Goal: Task Accomplishment & Management: Manage account settings

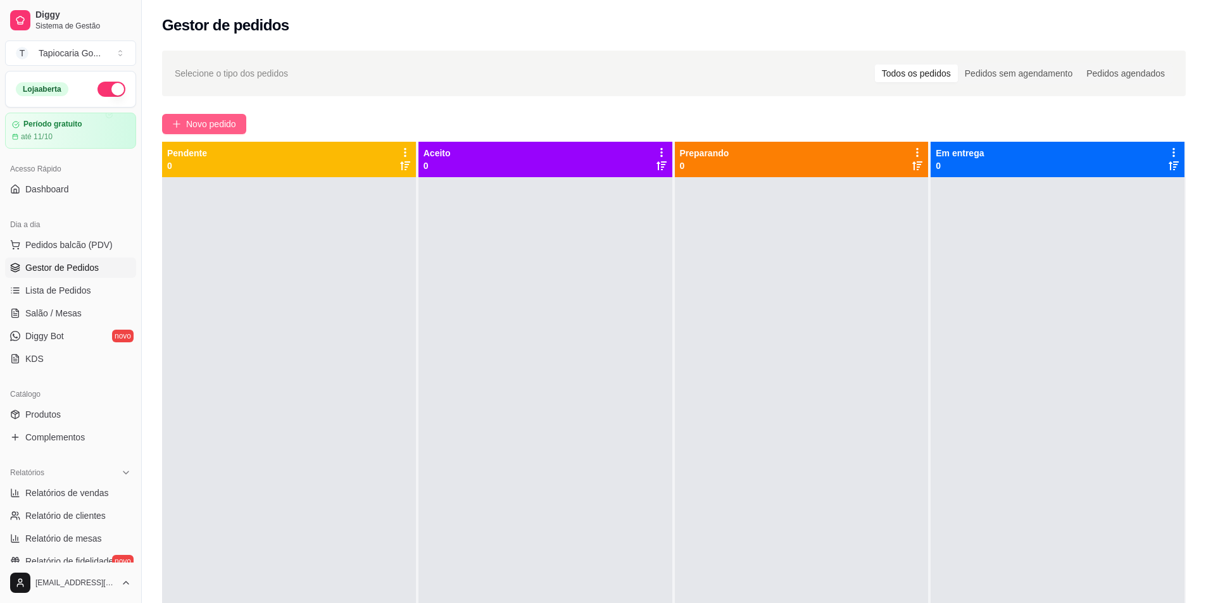
click at [230, 116] on button "Novo pedido" at bounding box center [204, 124] width 84 height 20
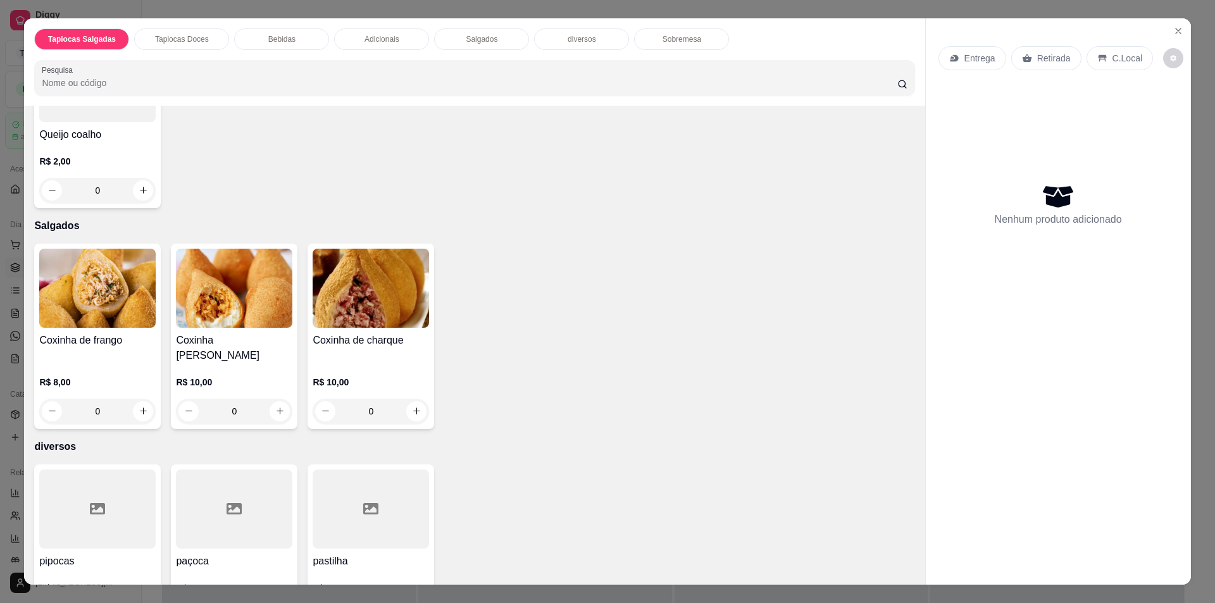
scroll to position [1013, 0]
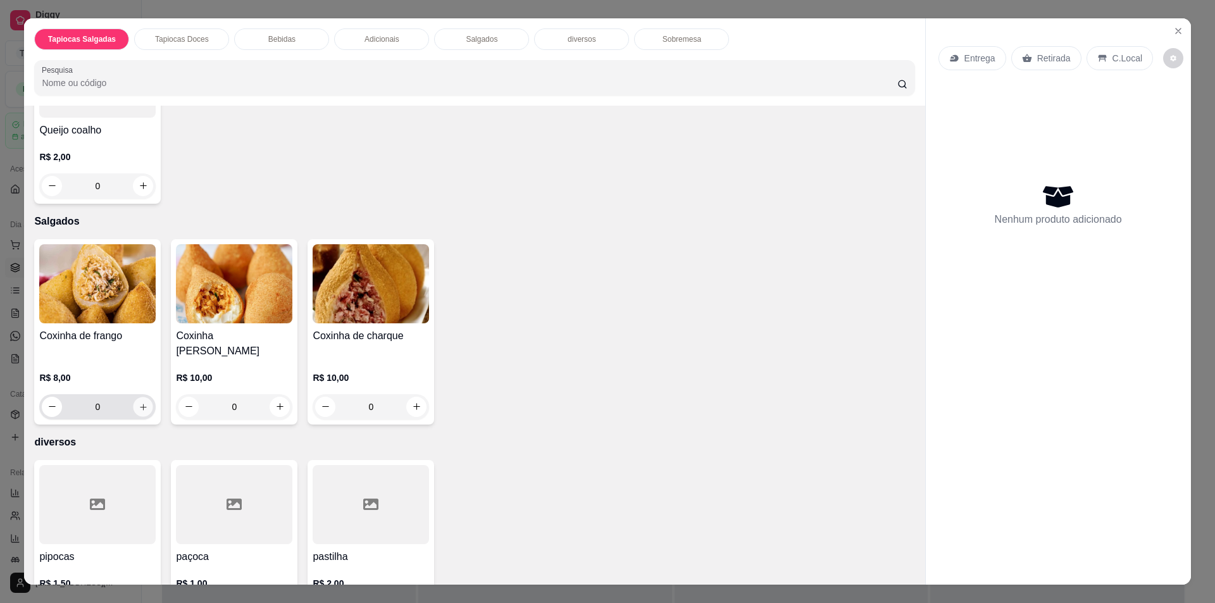
click at [139, 402] on icon "increase-product-quantity" at bounding box center [143, 406] width 9 height 9
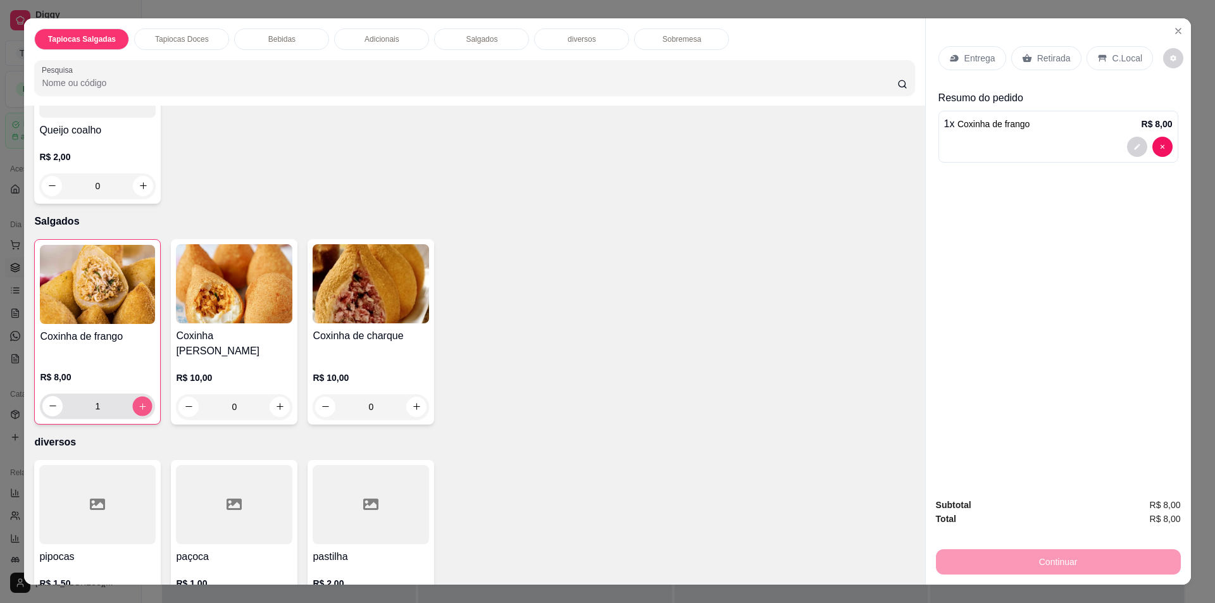
click at [139, 396] on button "increase-product-quantity" at bounding box center [143, 406] width 20 height 20
type input "3"
type input "7"
click at [1133, 147] on icon "decrease-product-quantity" at bounding box center [1137, 147] width 8 height 8
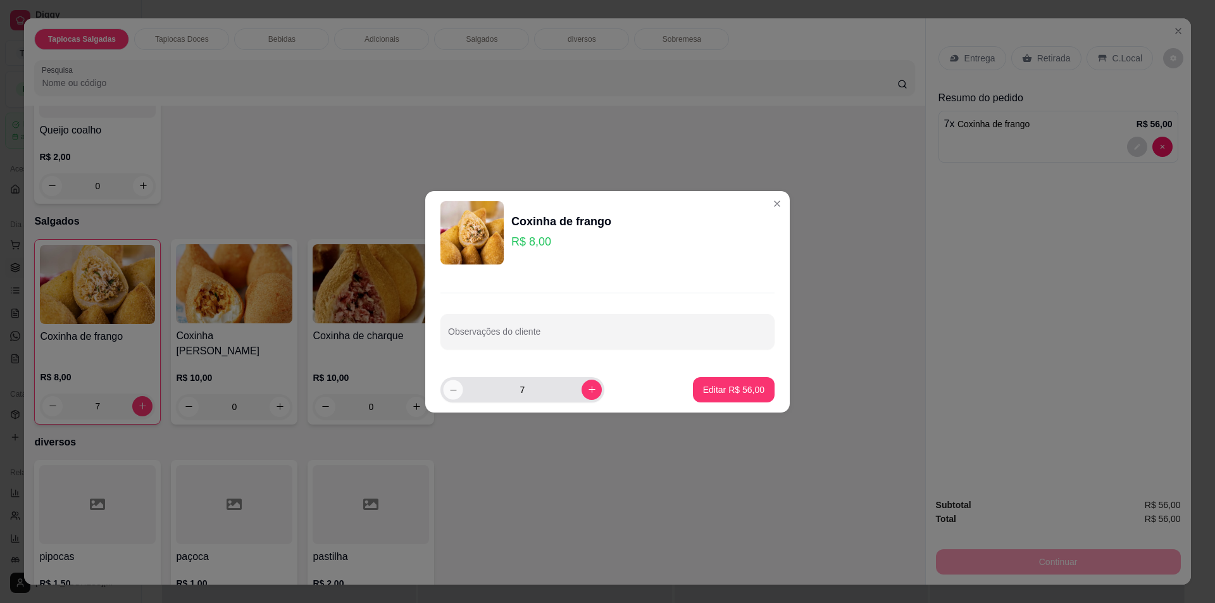
click at [452, 392] on icon "decrease-product-quantity" at bounding box center [453, 389] width 9 height 9
click at [451, 392] on icon "decrease-product-quantity" at bounding box center [453, 389] width 9 height 9
type input "3"
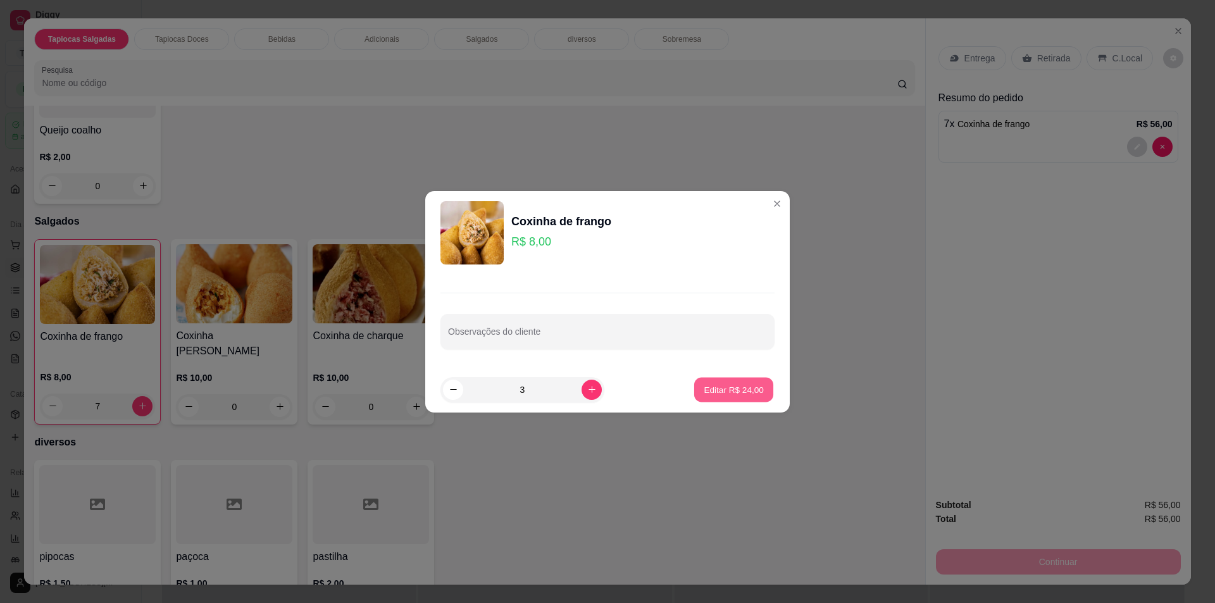
click at [735, 387] on p "Editar R$ 24,00" at bounding box center [733, 390] width 59 height 12
type input "3"
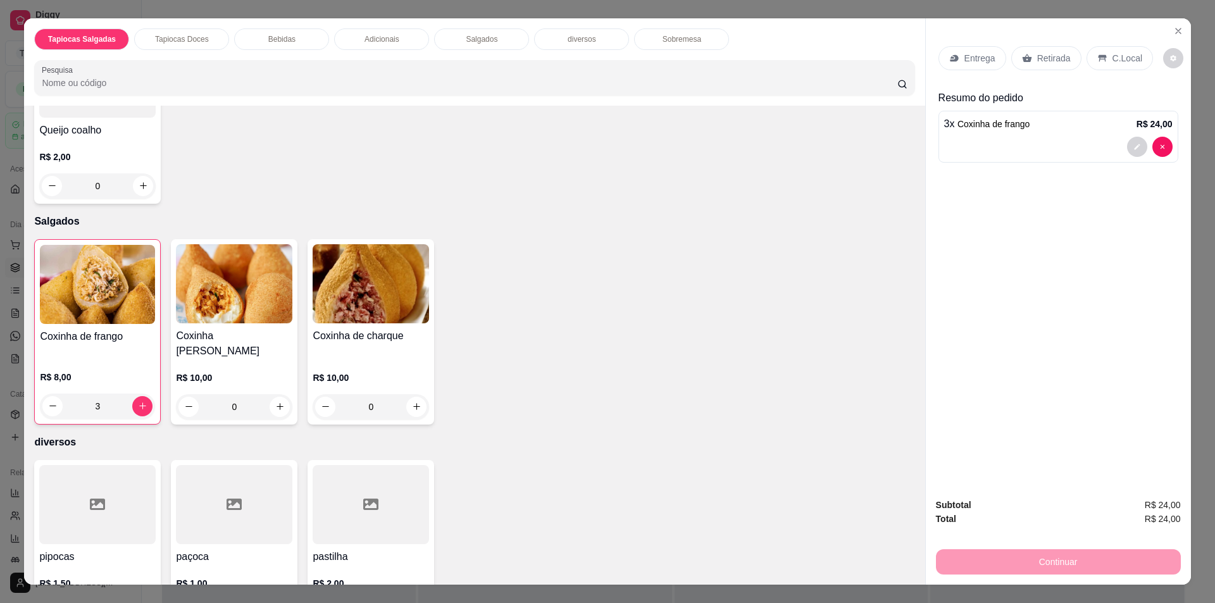
click at [1101, 55] on div "C.Local" at bounding box center [1120, 58] width 66 height 24
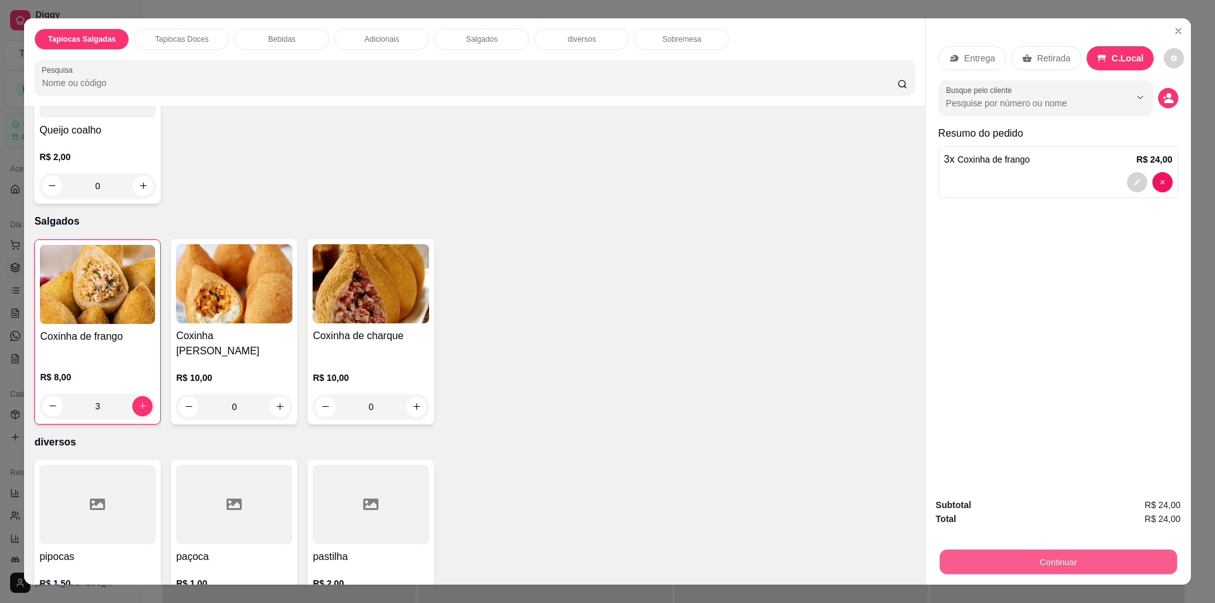
click at [1034, 564] on button "Continuar" at bounding box center [1057, 562] width 237 height 25
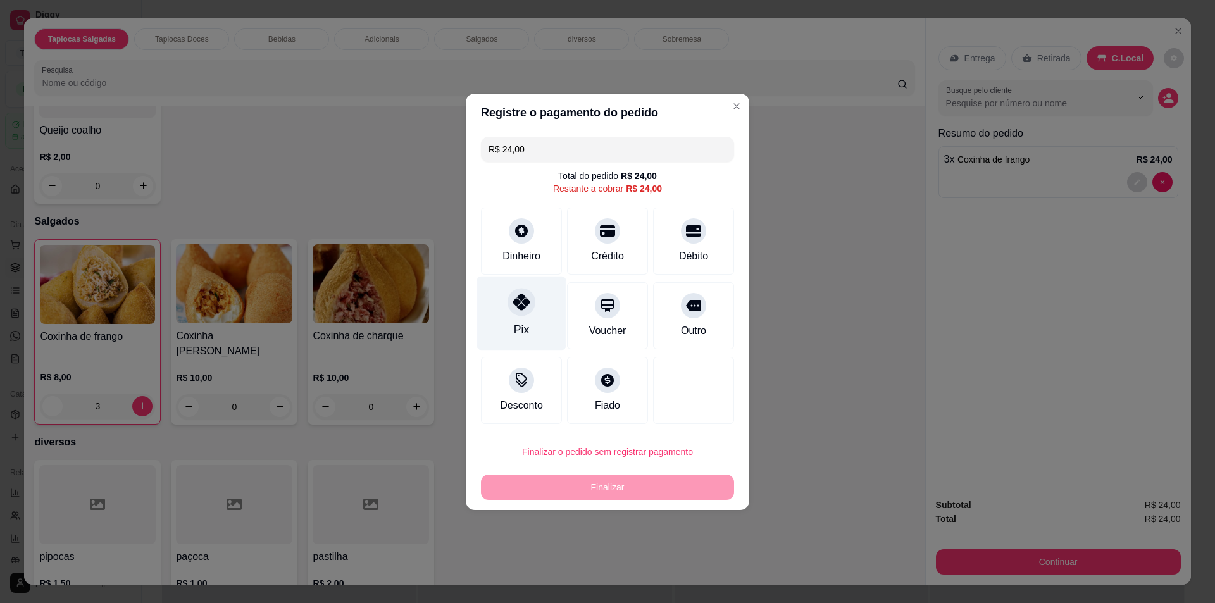
click at [531, 301] on div at bounding box center [522, 302] width 28 height 28
type input "R$ 0,00"
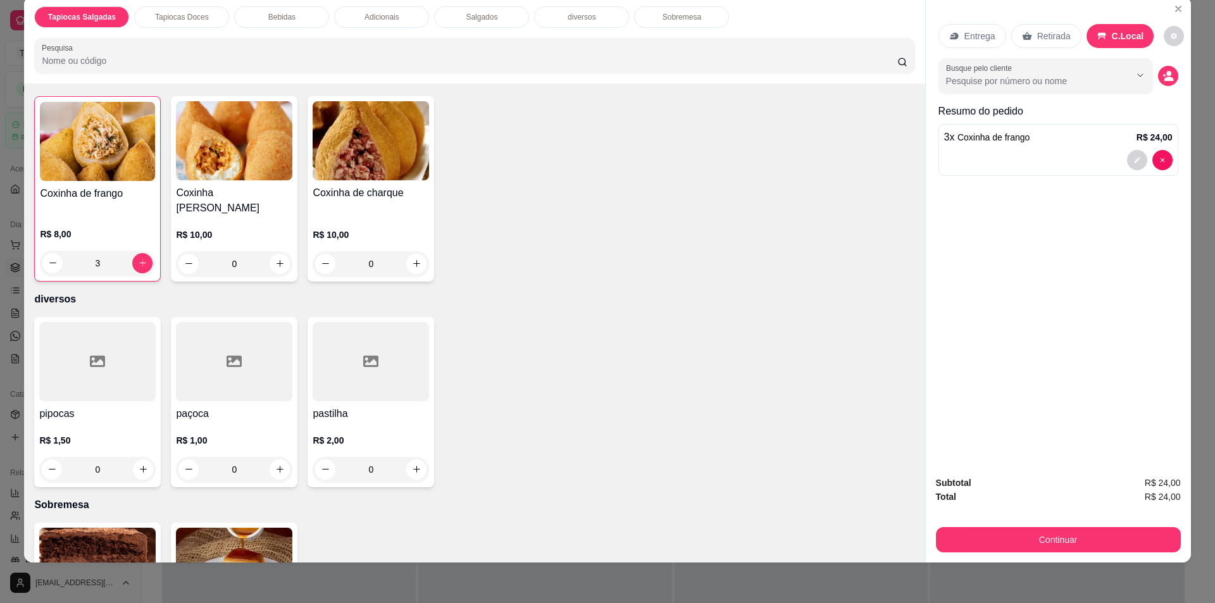
scroll to position [1259, 0]
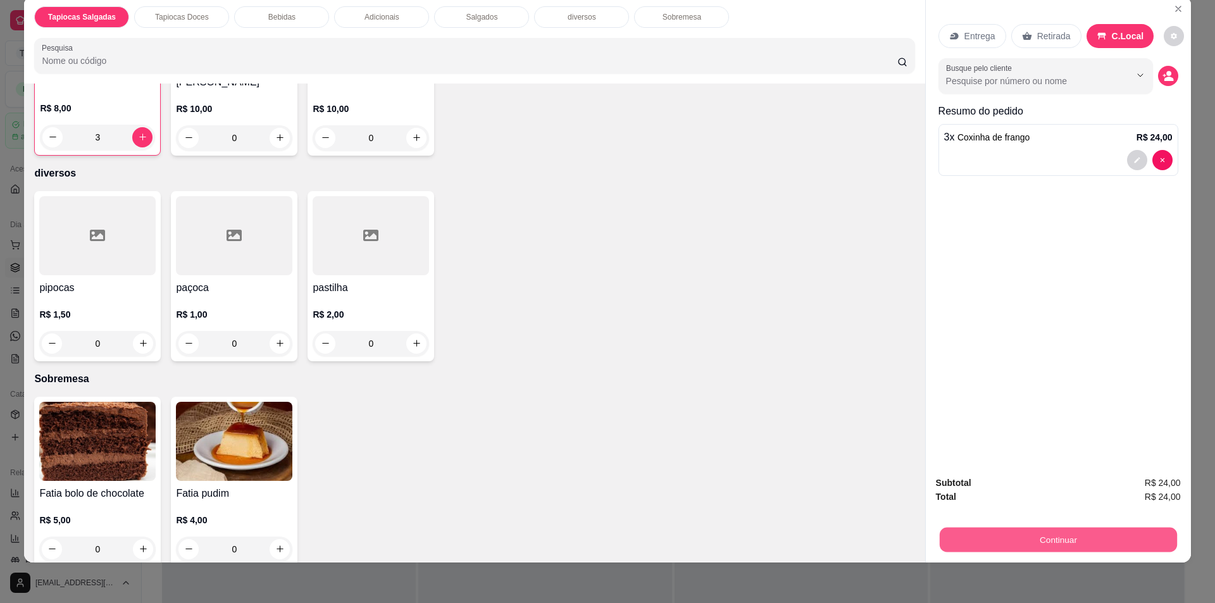
click at [1032, 534] on button "Continuar" at bounding box center [1057, 540] width 237 height 25
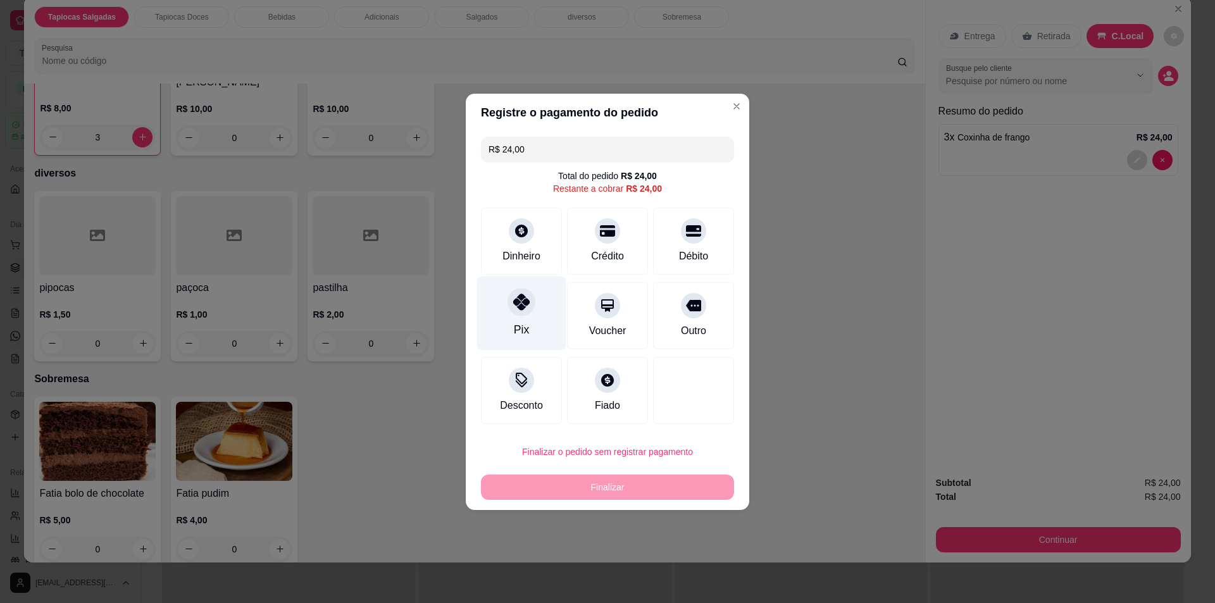
click at [515, 309] on icon at bounding box center [521, 302] width 16 height 16
type input "R$ 0,00"
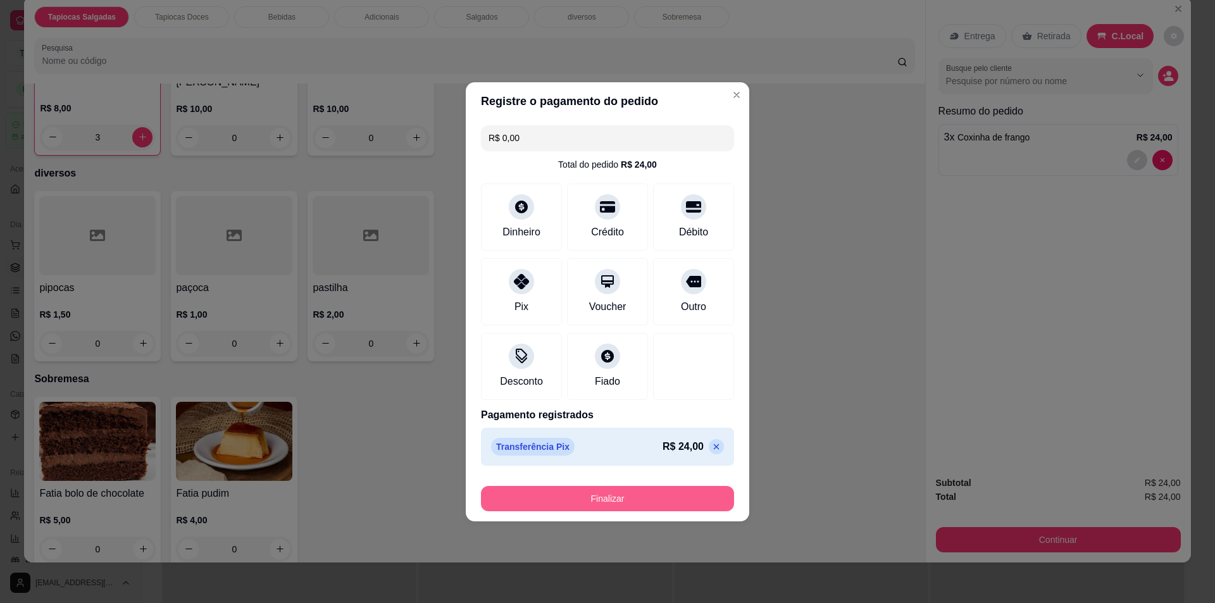
click at [648, 502] on button "Finalizar" at bounding box center [607, 498] width 253 height 25
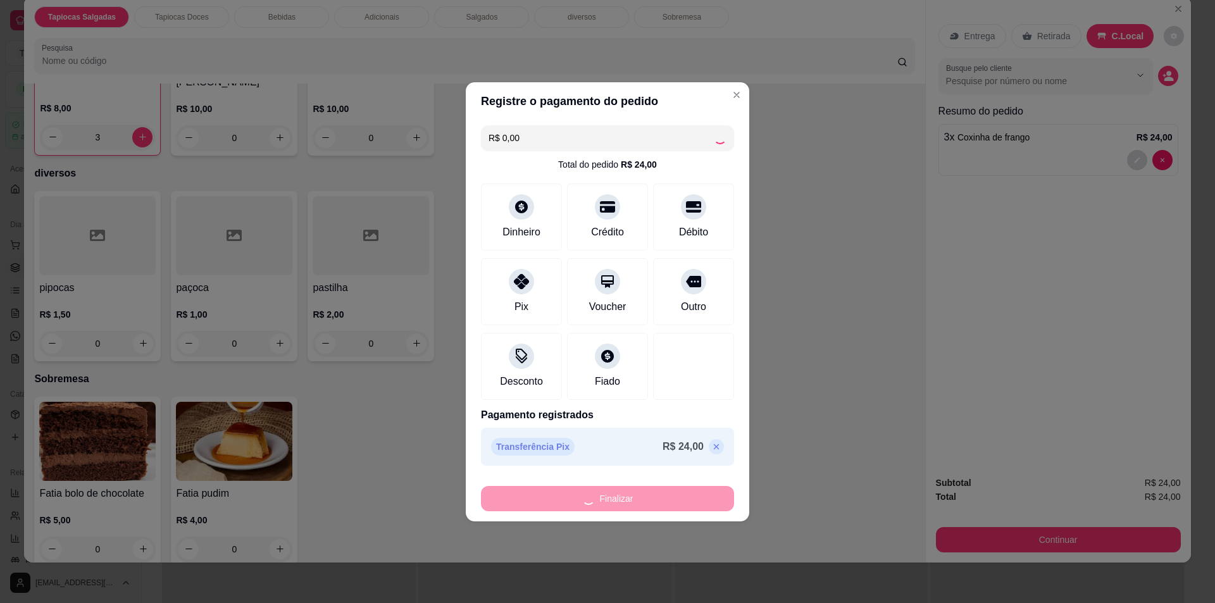
type input "0"
type input "-R$ 24,00"
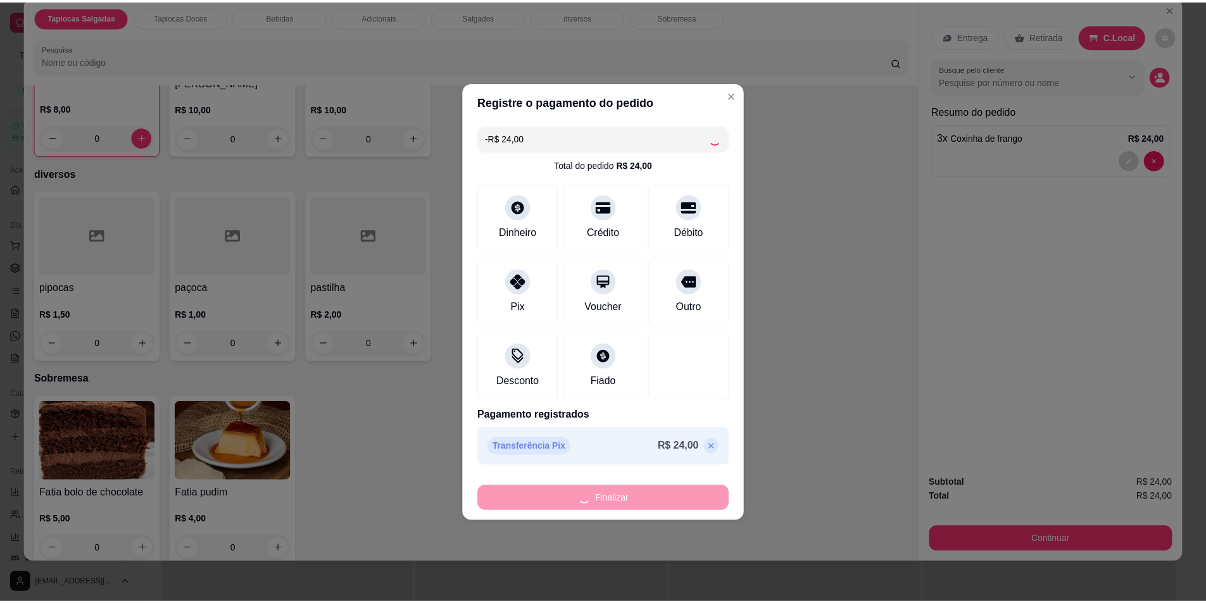
scroll to position [1258, 0]
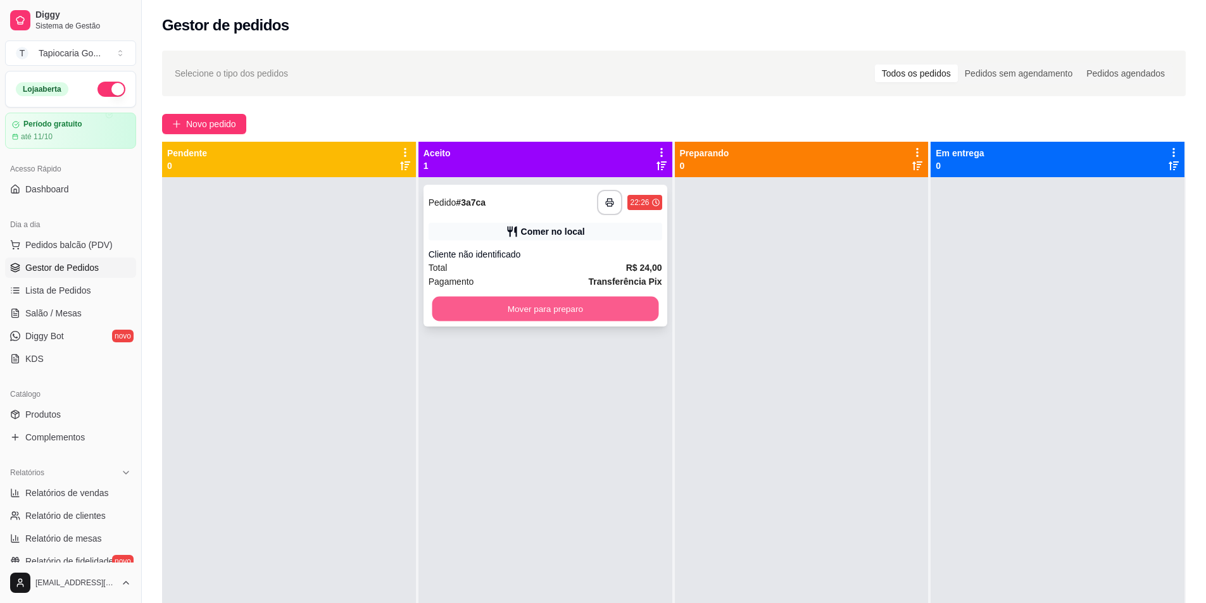
click at [557, 311] on button "Mover para preparo" at bounding box center [545, 309] width 227 height 25
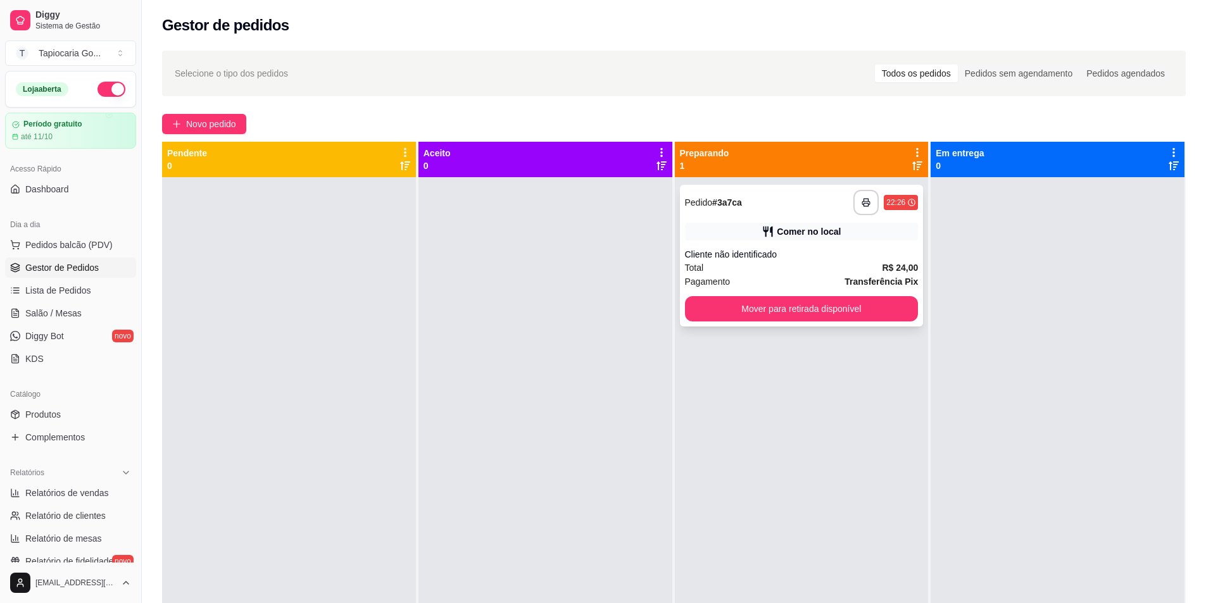
click at [876, 291] on div "**********" at bounding box center [802, 256] width 244 height 142
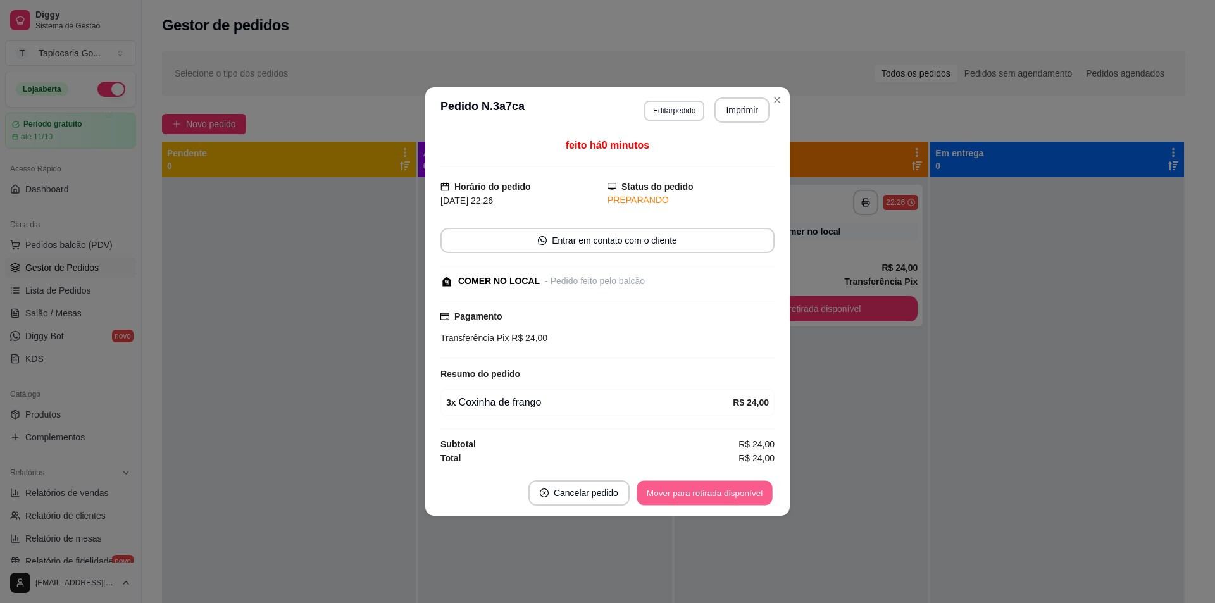
click at [741, 496] on button "Mover para retirada disponível" at bounding box center [704, 493] width 135 height 25
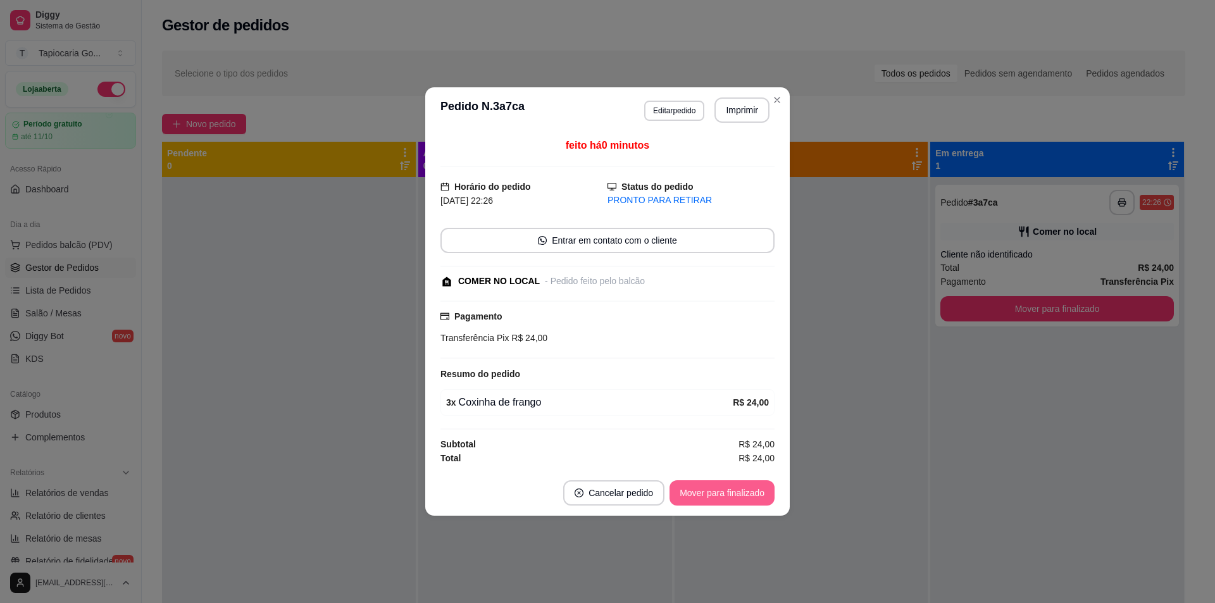
click at [735, 494] on button "Mover para finalizado" at bounding box center [722, 492] width 105 height 25
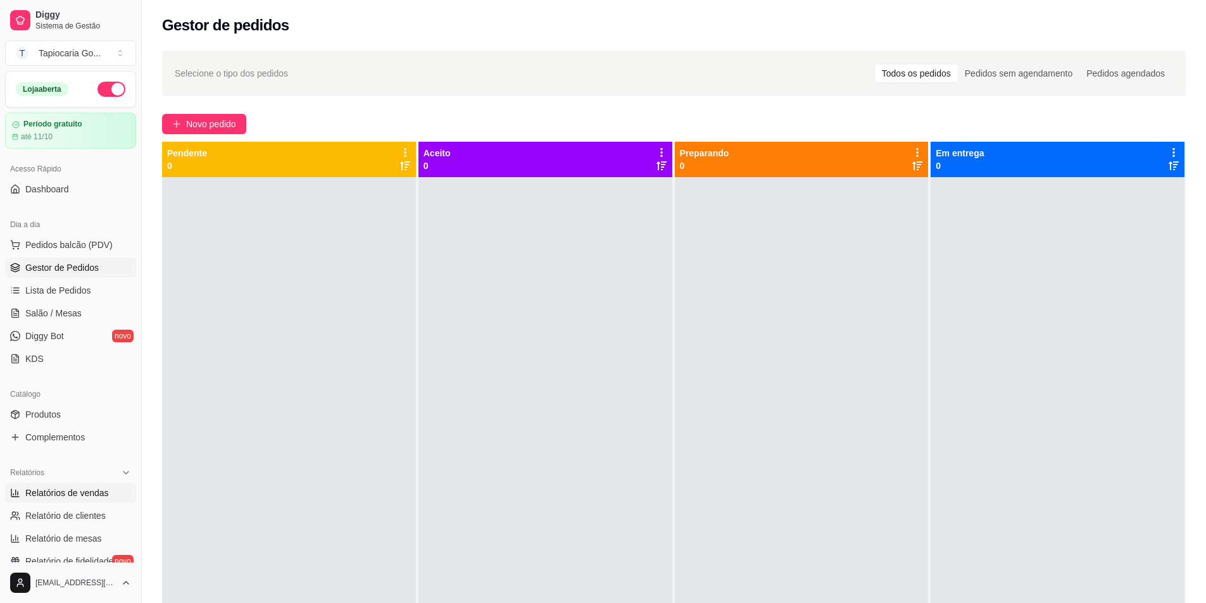
click at [78, 490] on span "Relatórios de vendas" at bounding box center [67, 493] width 84 height 13
select select "ALL"
select select "0"
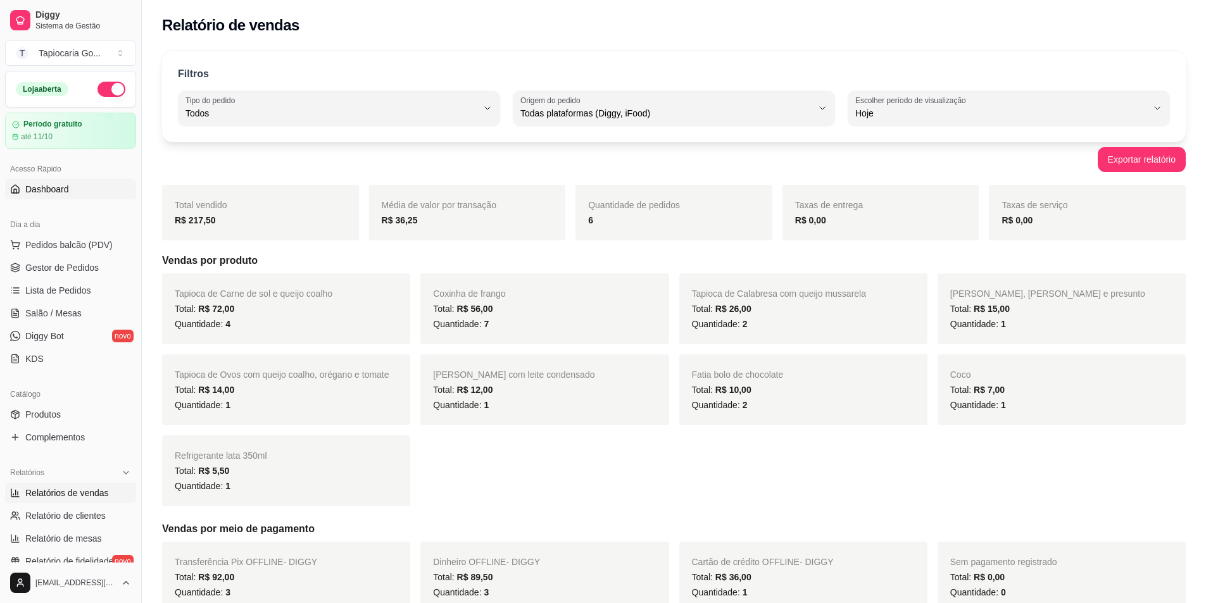
click at [75, 188] on link "Dashboard" at bounding box center [70, 189] width 131 height 20
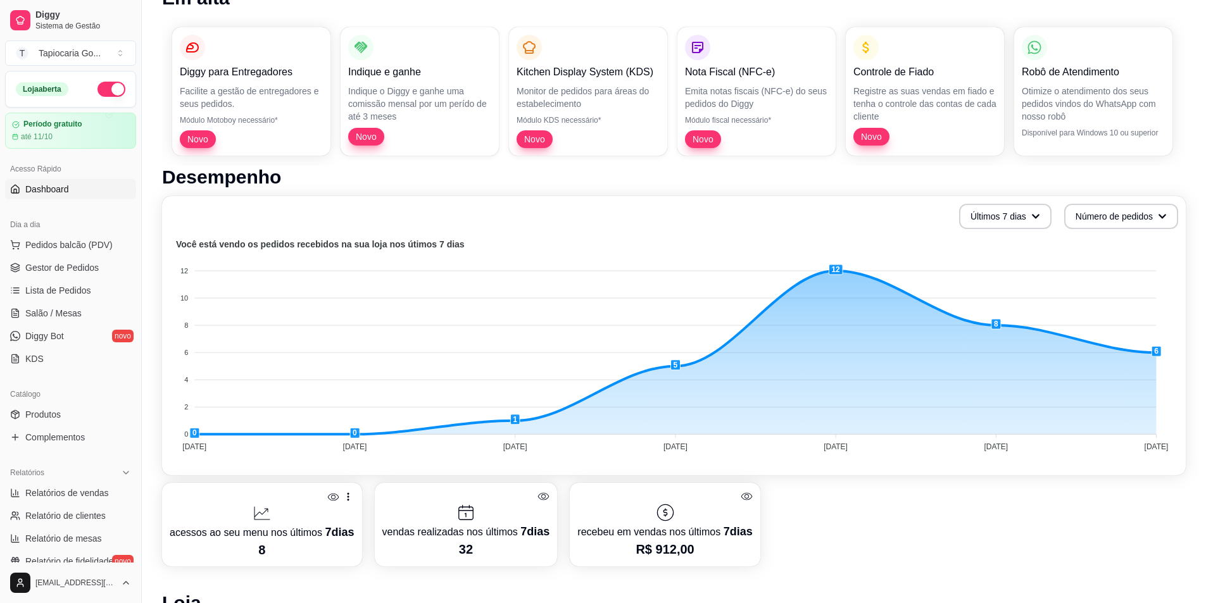
scroll to position [175, 0]
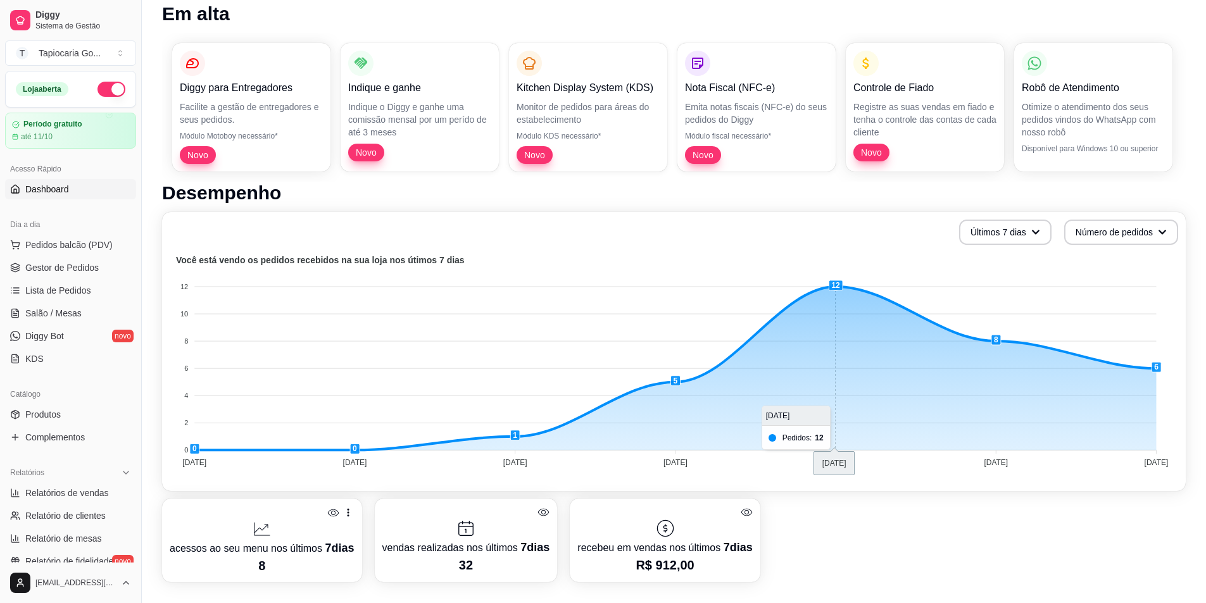
click at [836, 289] on foreignobject at bounding box center [674, 363] width 1008 height 221
click at [833, 459] on tspan "[DATE]" at bounding box center [835, 462] width 24 height 9
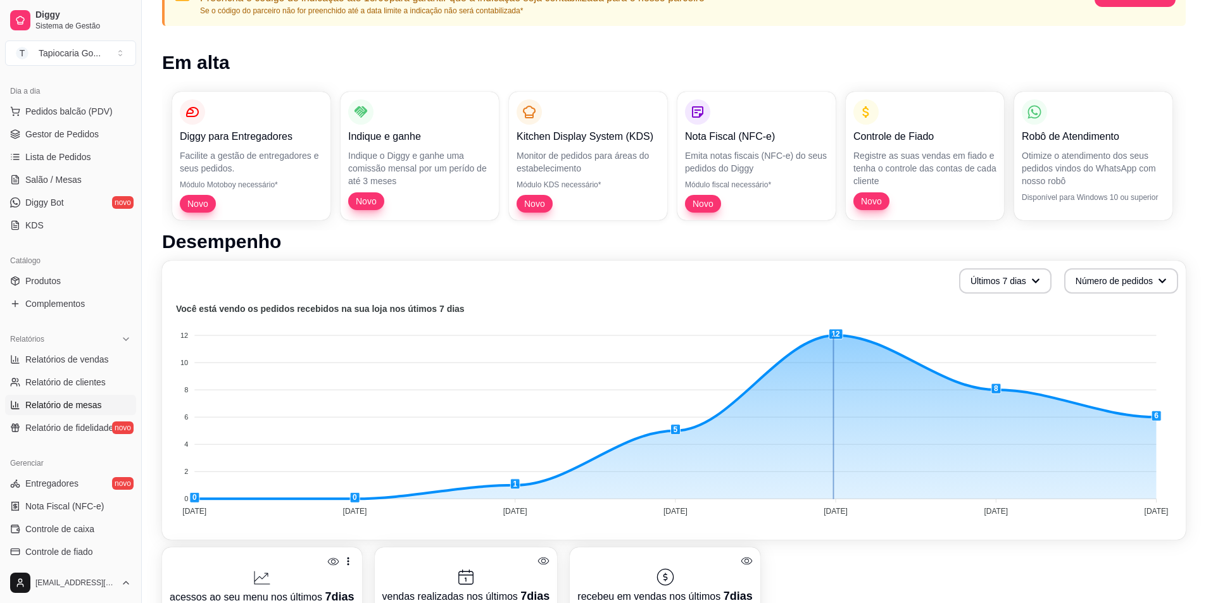
scroll to position [118, 0]
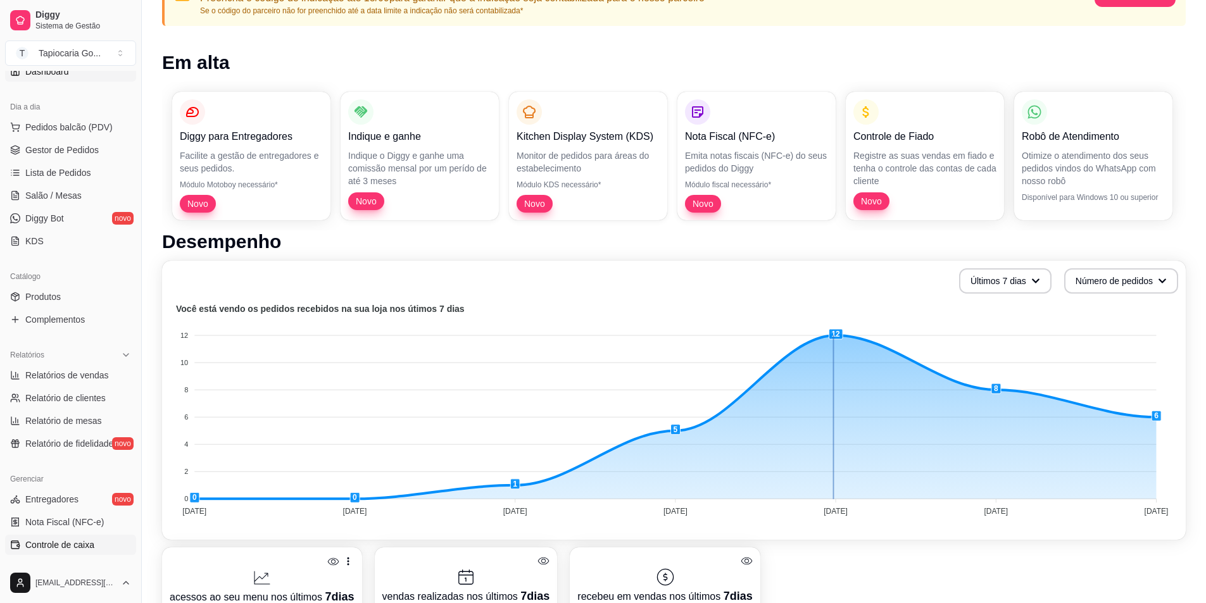
click at [90, 545] on span "Controle de caixa" at bounding box center [59, 545] width 69 height 13
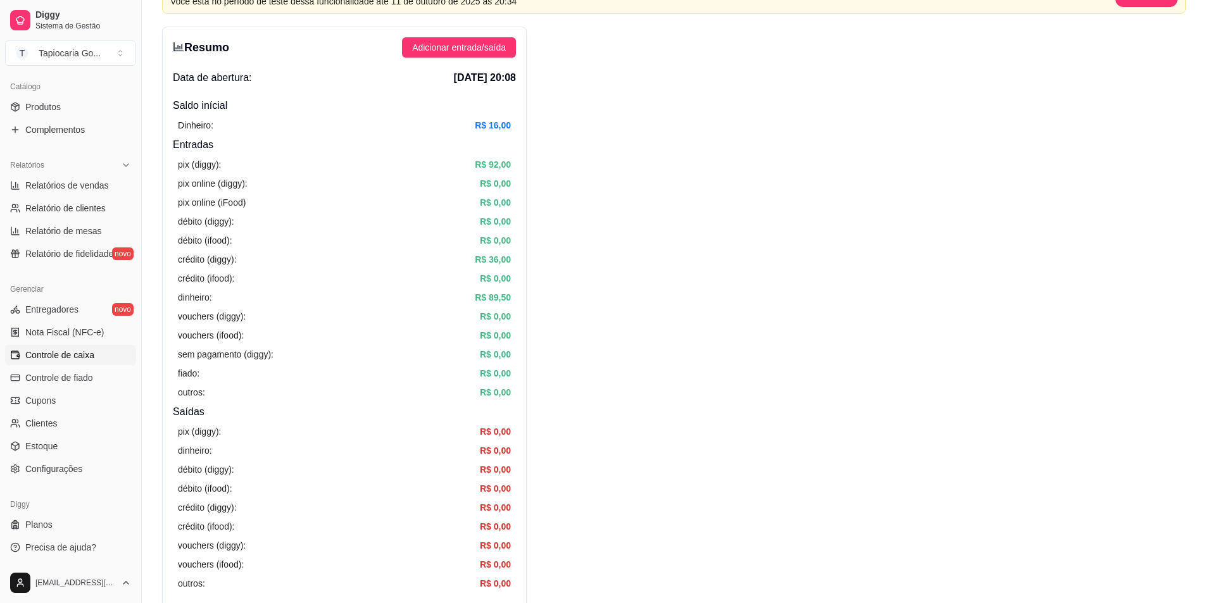
scroll to position [63, 0]
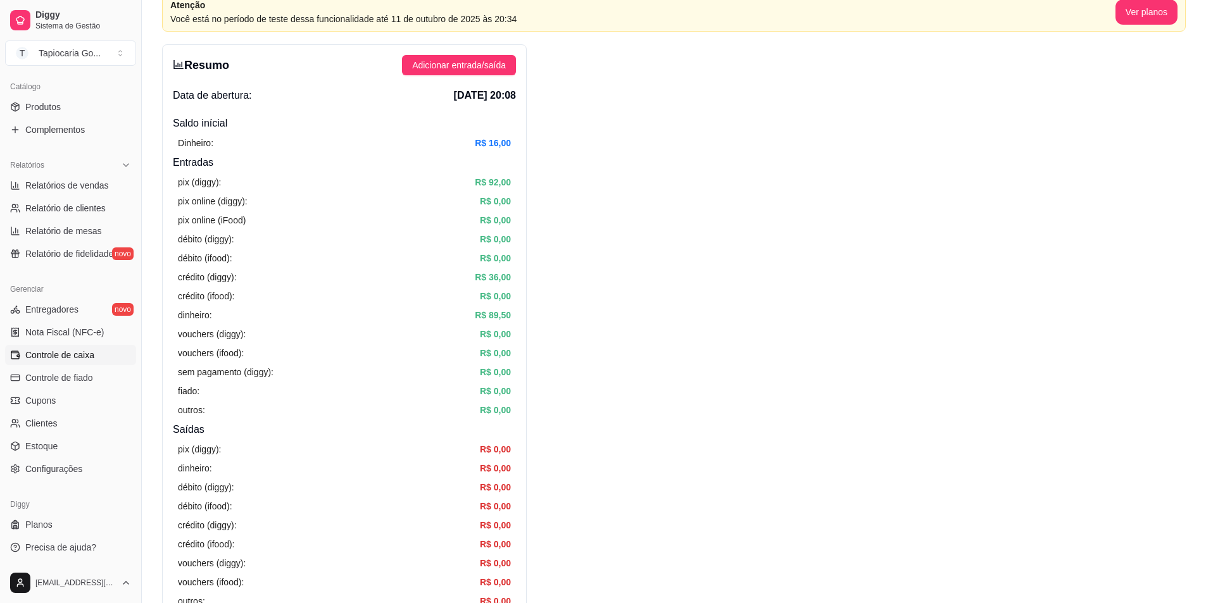
drag, startPoint x: 198, startPoint y: 177, endPoint x: 159, endPoint y: 237, distance: 70.9
click at [194, 188] on article "pix (diggy):" at bounding box center [199, 182] width 43 height 14
click at [242, 182] on div "pix (diggy): R$ 92,00" at bounding box center [344, 182] width 333 height 14
click at [271, 278] on div "crédito (diggy): R$ 36,00" at bounding box center [344, 277] width 333 height 14
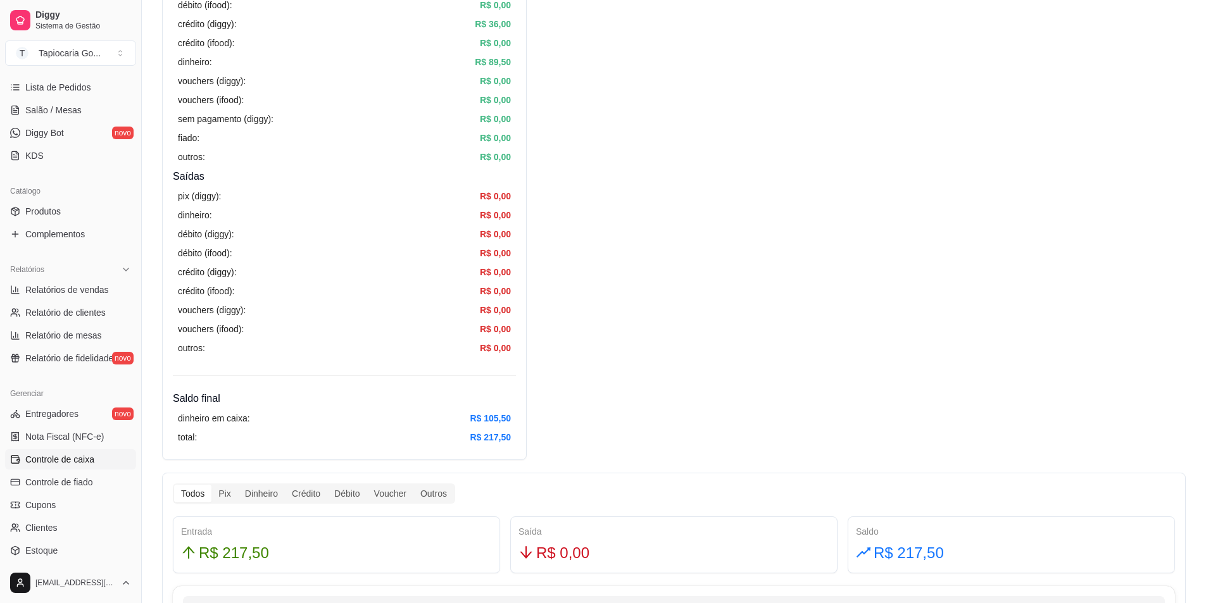
scroll to position [181, 0]
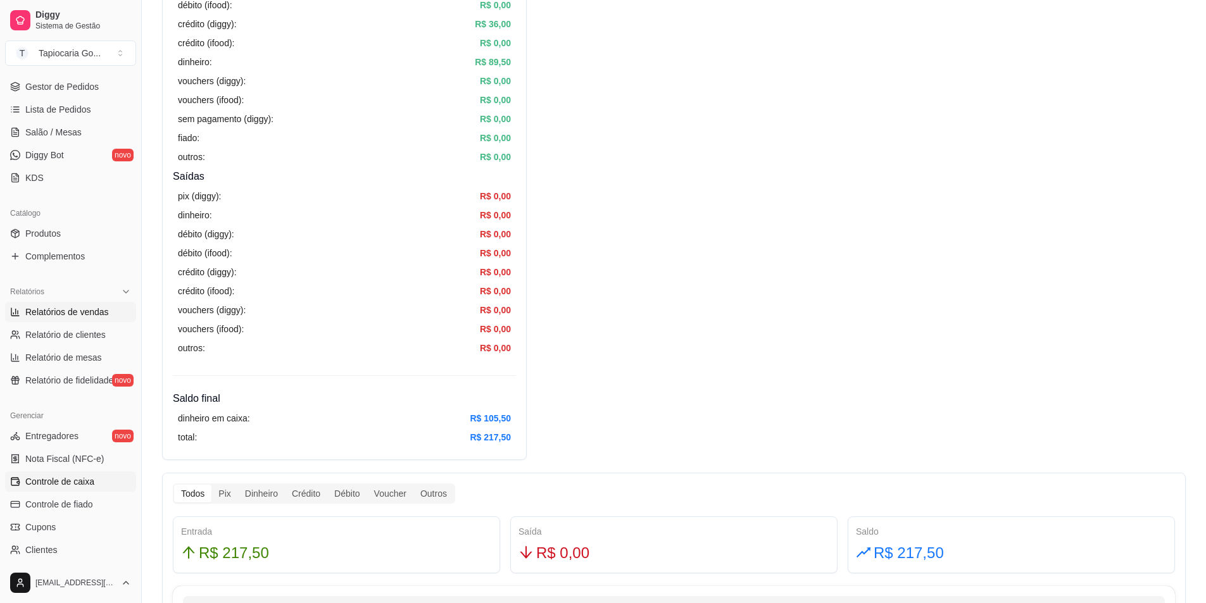
click at [81, 315] on span "Relatórios de vendas" at bounding box center [67, 312] width 84 height 13
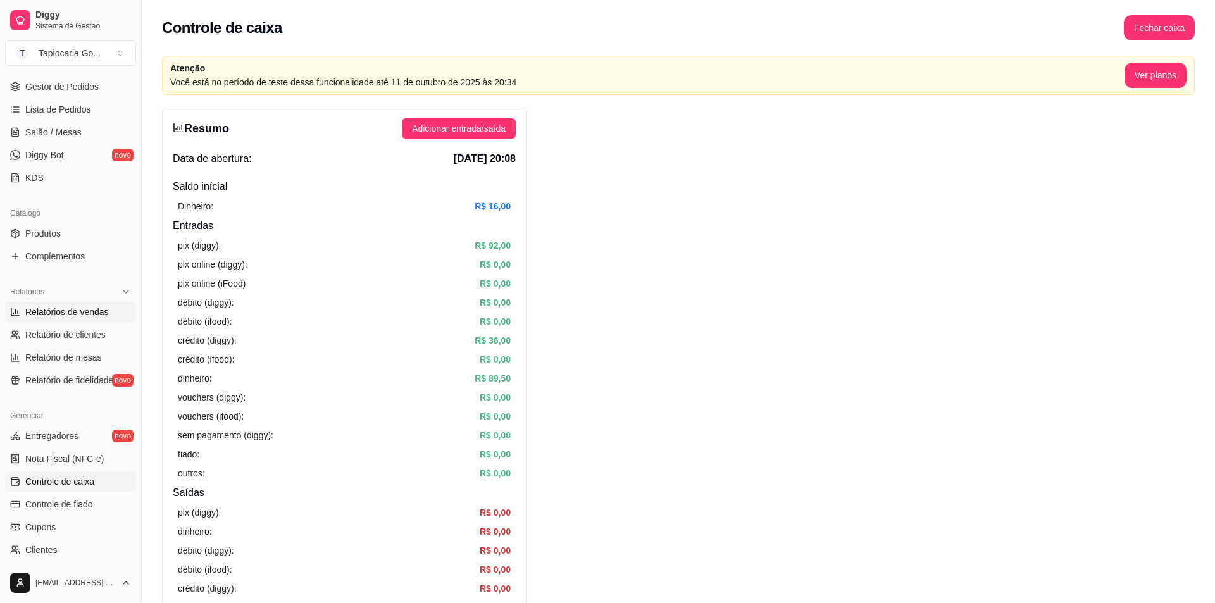
select select "ALL"
select select "0"
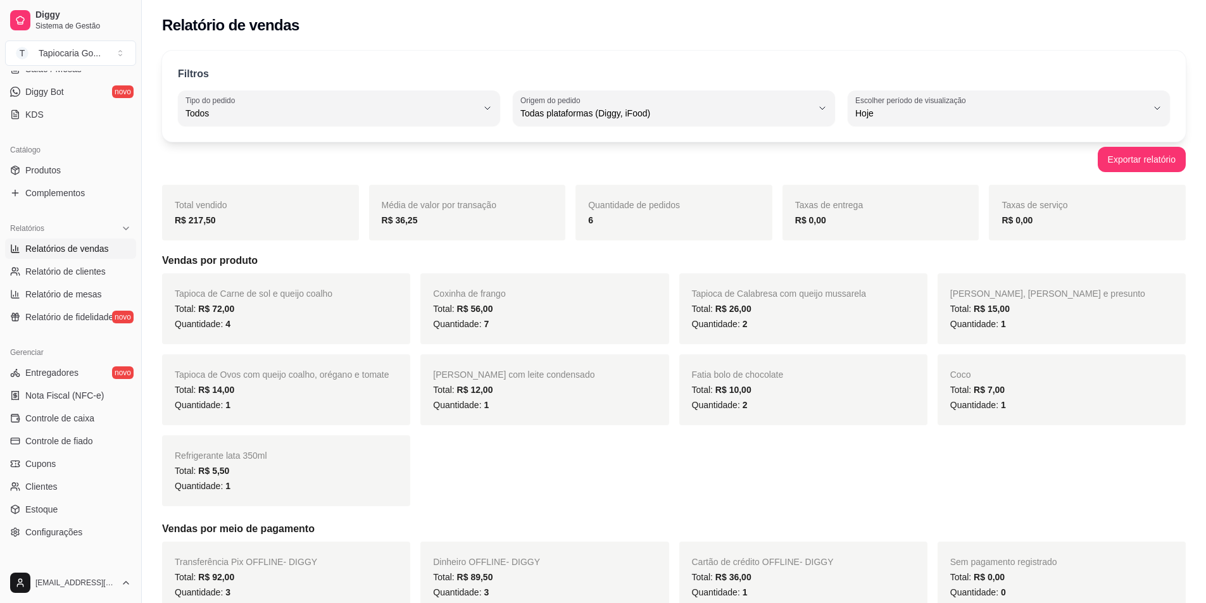
click at [206, 221] on strong "R$ 217,50" at bounding box center [195, 220] width 41 height 10
click at [207, 221] on strong "R$ 217,50" at bounding box center [195, 220] width 41 height 10
click at [90, 425] on link "Controle de caixa" at bounding box center [70, 418] width 131 height 20
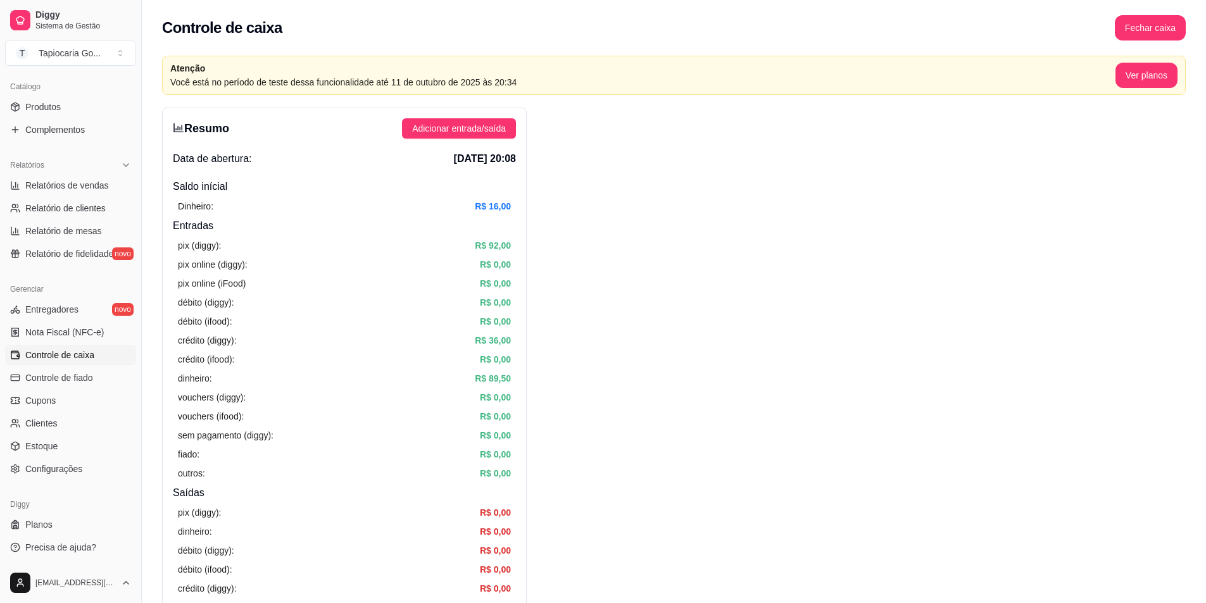
click at [240, 382] on div "dinheiro: R$ 89,50" at bounding box center [344, 378] width 333 height 14
click at [409, 397] on div "vouchers (diggy): R$ 0,00" at bounding box center [344, 397] width 333 height 14
click at [1168, 22] on button "Fechar caixa" at bounding box center [1149, 27] width 71 height 25
click at [1181, 106] on span "Sim" at bounding box center [1185, 113] width 15 height 14
